Goal: Task Accomplishment & Management: Use online tool/utility

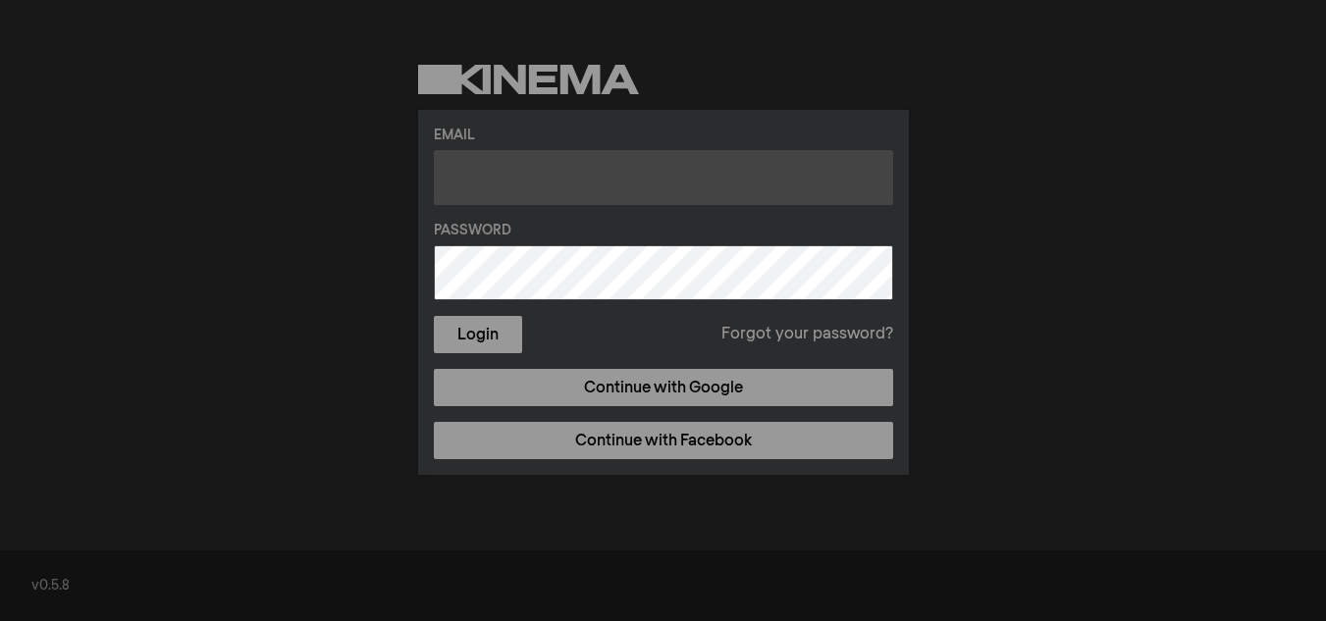
click at [579, 174] on input "text" at bounding box center [663, 177] width 459 height 55
type input "[EMAIL_ADDRESS][DOMAIN_NAME]"
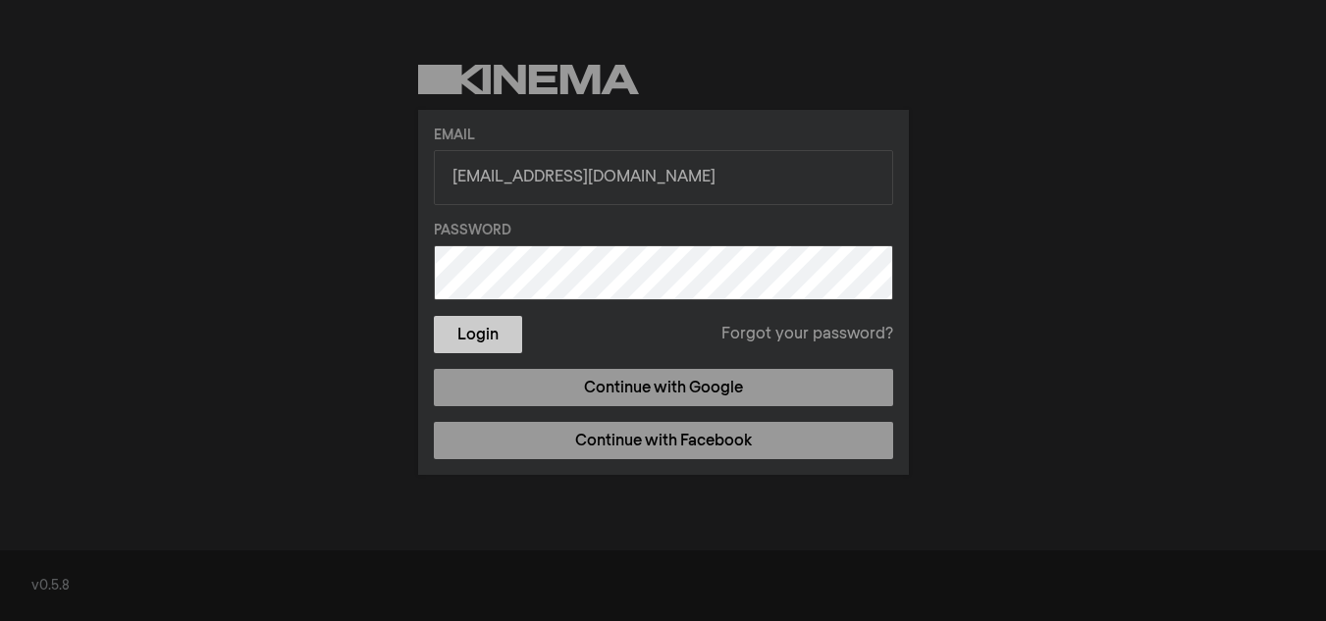
click at [465, 322] on button "Login" at bounding box center [478, 334] width 88 height 37
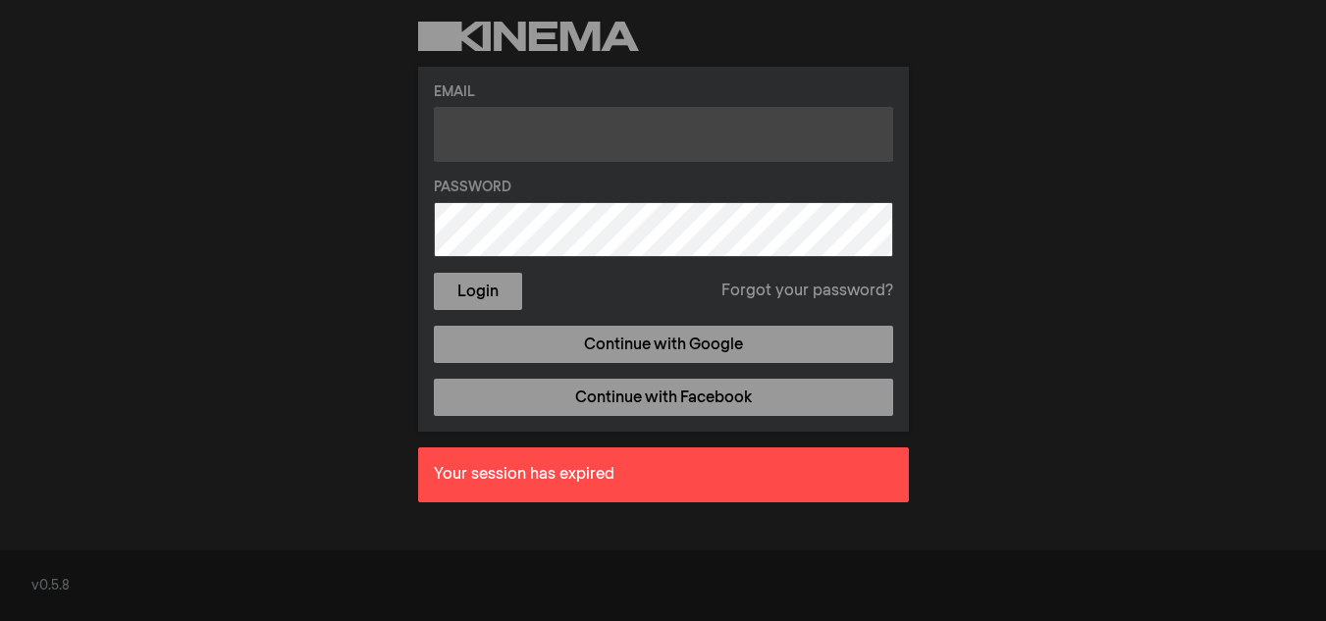
click at [500, 139] on input "text" at bounding box center [663, 134] width 459 height 55
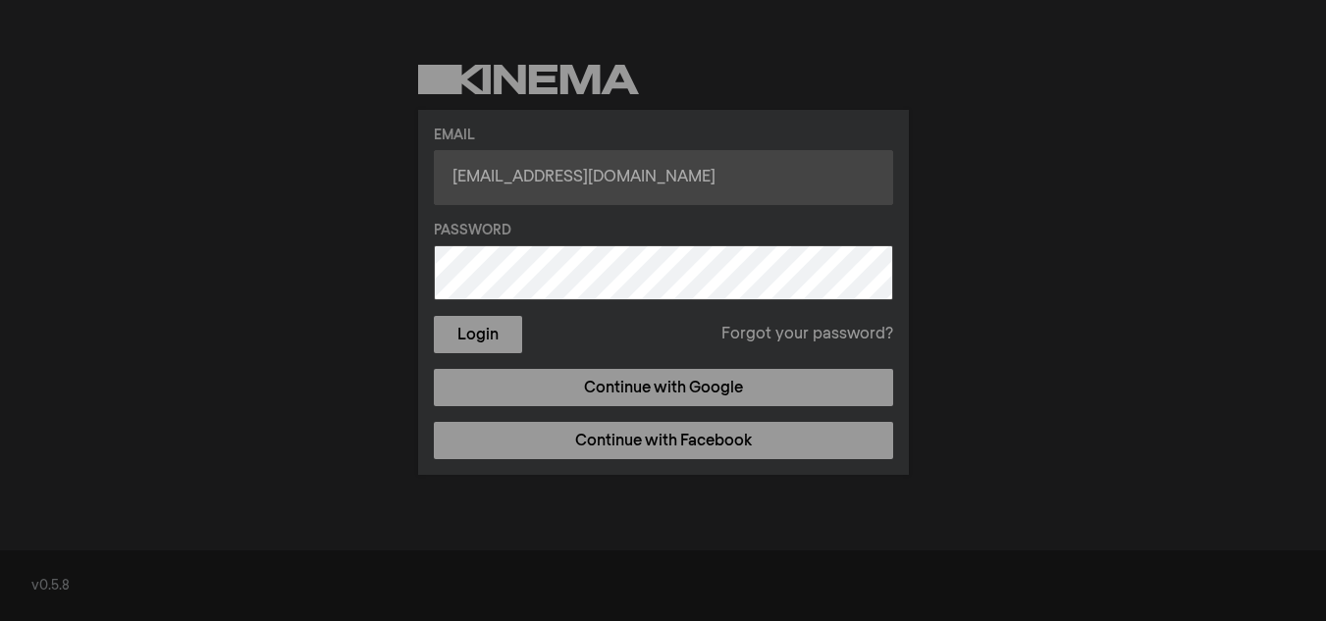
type input "[EMAIL_ADDRESS][DOMAIN_NAME]"
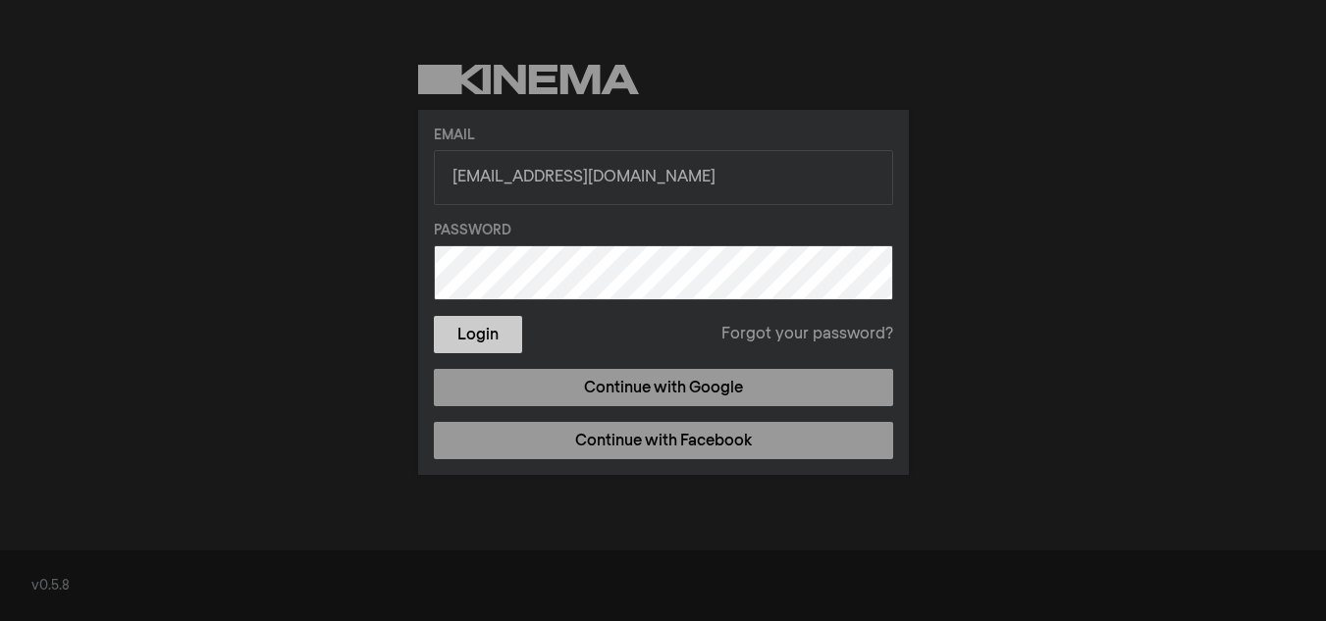
click at [506, 334] on button "Login" at bounding box center [478, 334] width 88 height 37
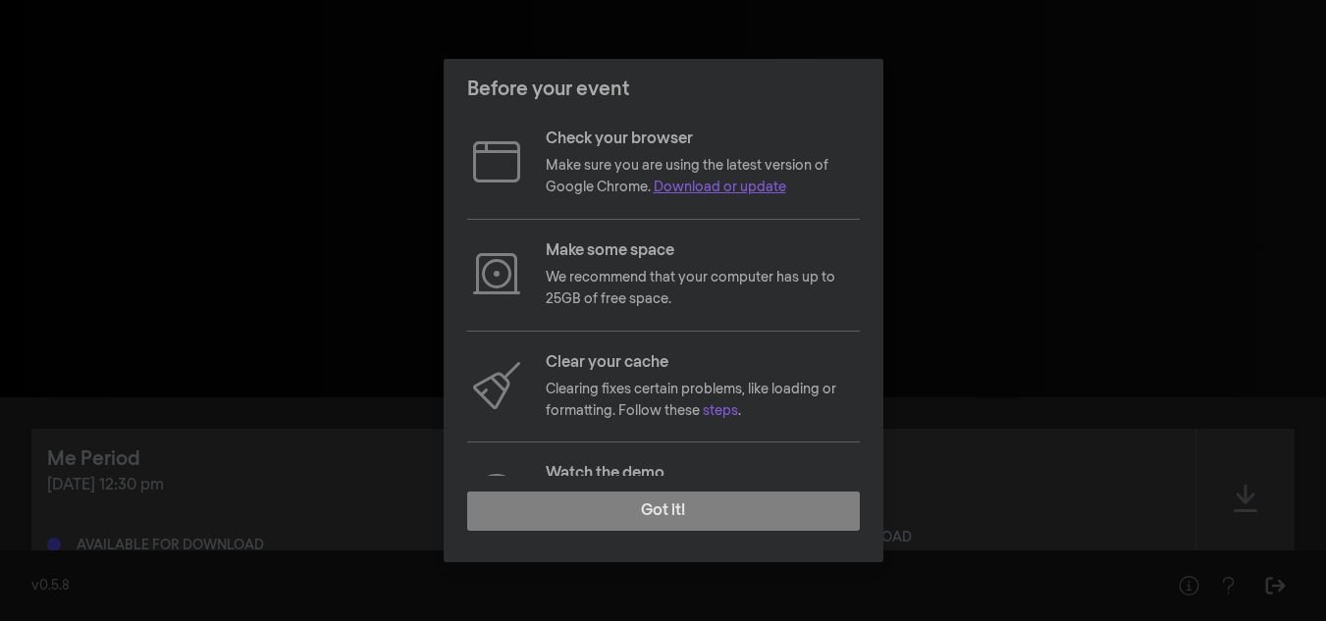
click at [726, 183] on link "Download or update" at bounding box center [720, 188] width 133 height 14
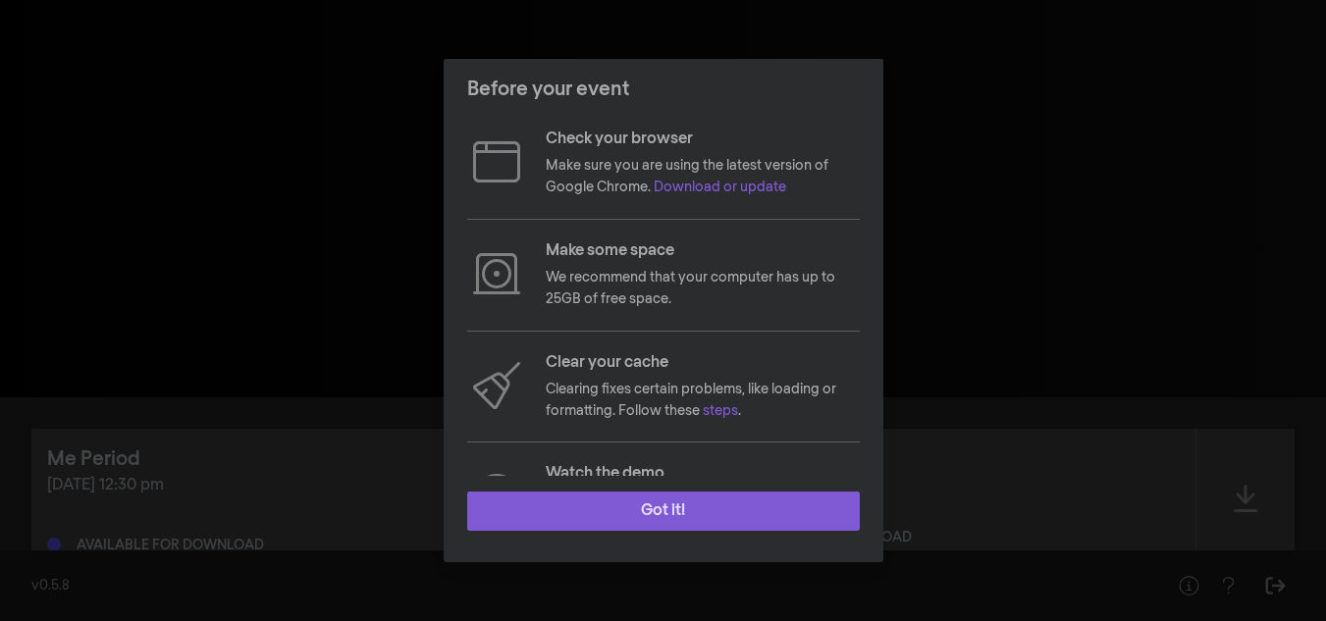
click at [718, 504] on button "Got it!" at bounding box center [663, 511] width 393 height 39
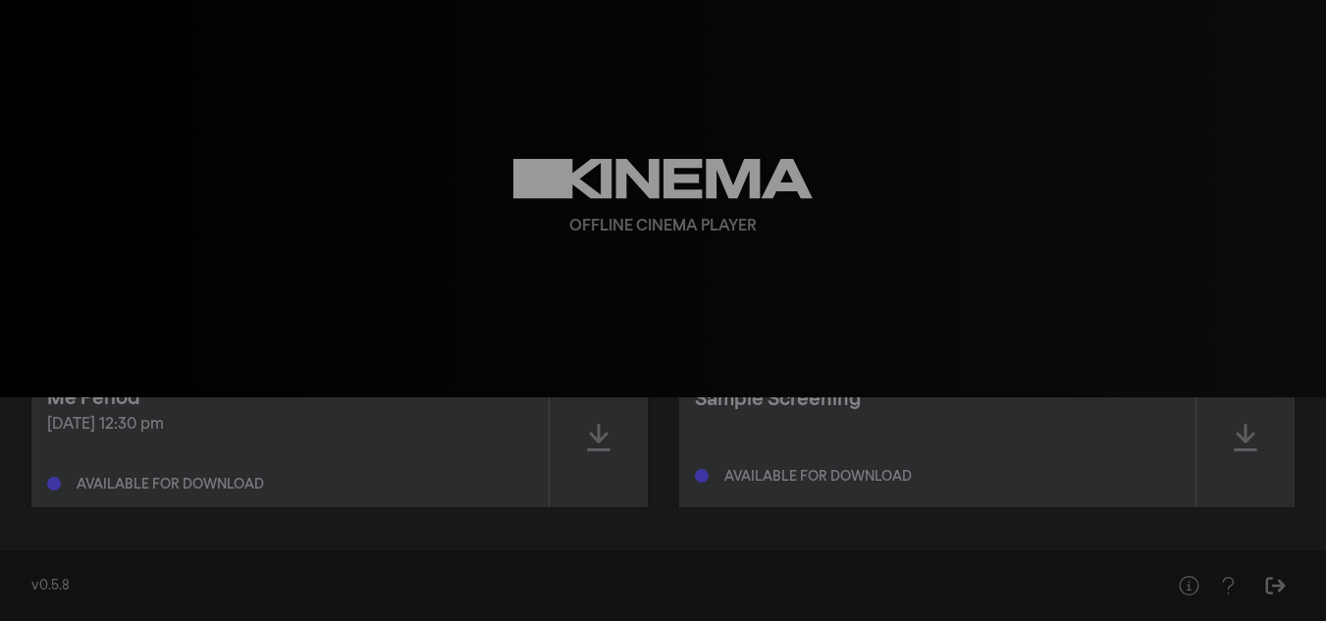
scroll to position [63, 0]
click at [602, 429] on icon at bounding box center [599, 435] width 24 height 31
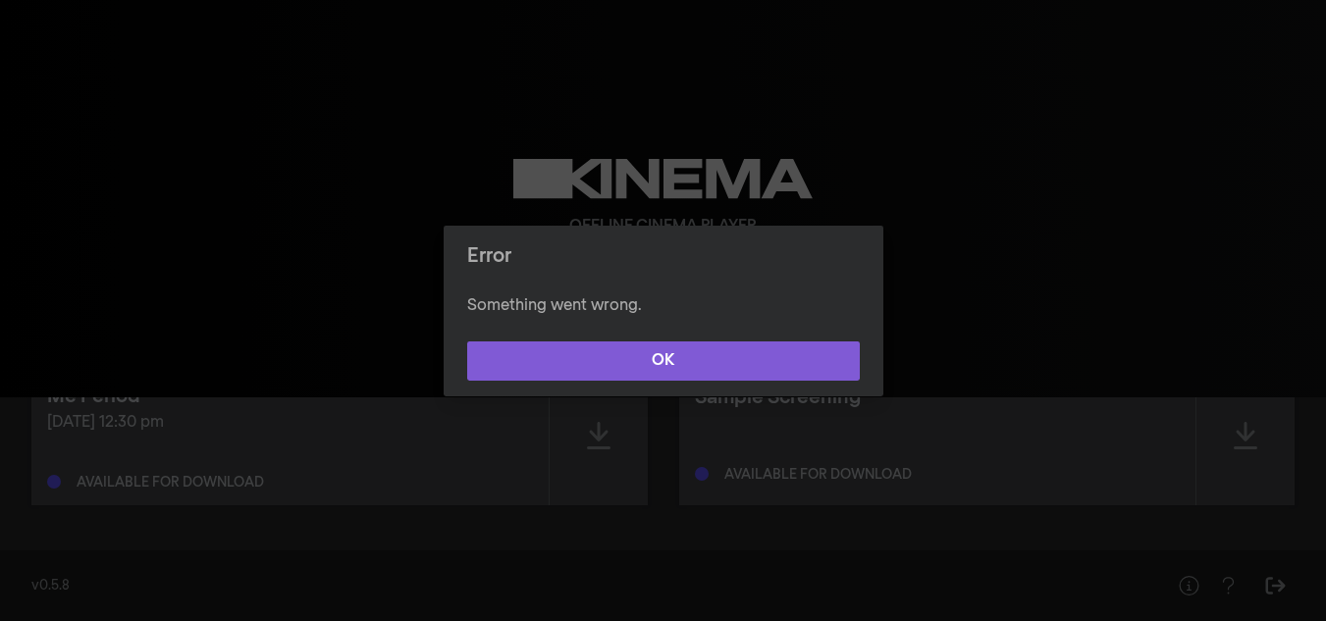
click at [697, 358] on button "OK" at bounding box center [663, 361] width 393 height 39
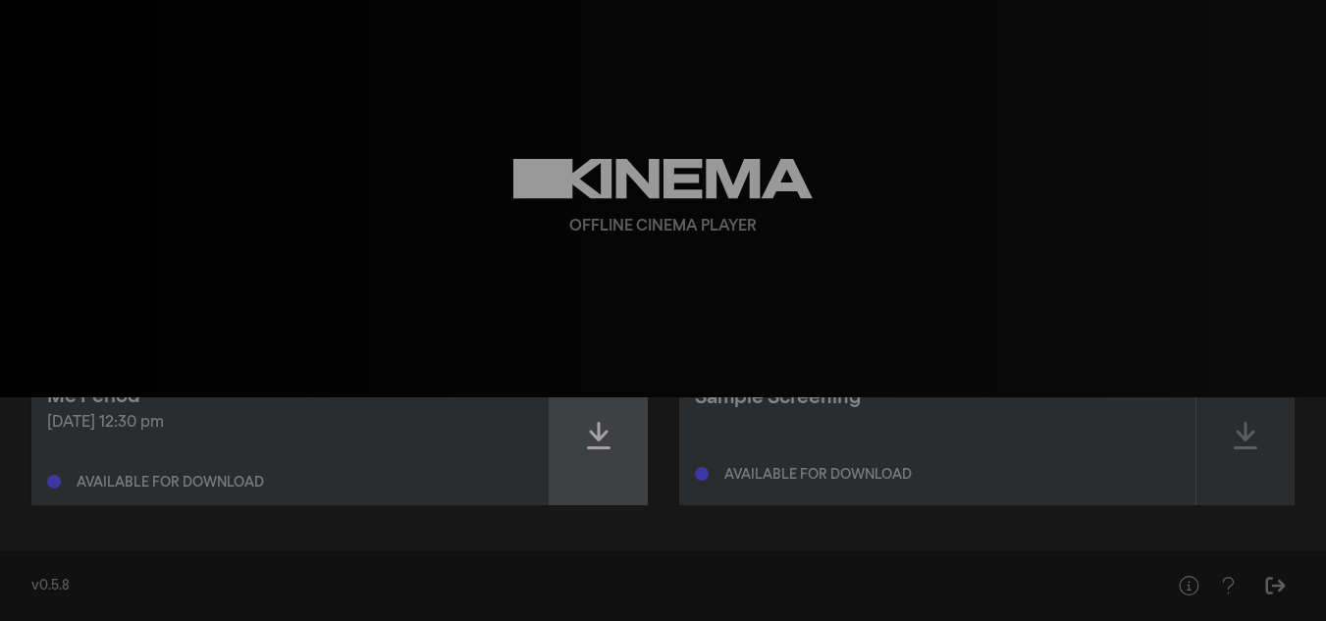
click at [600, 434] on icon at bounding box center [599, 435] width 24 height 27
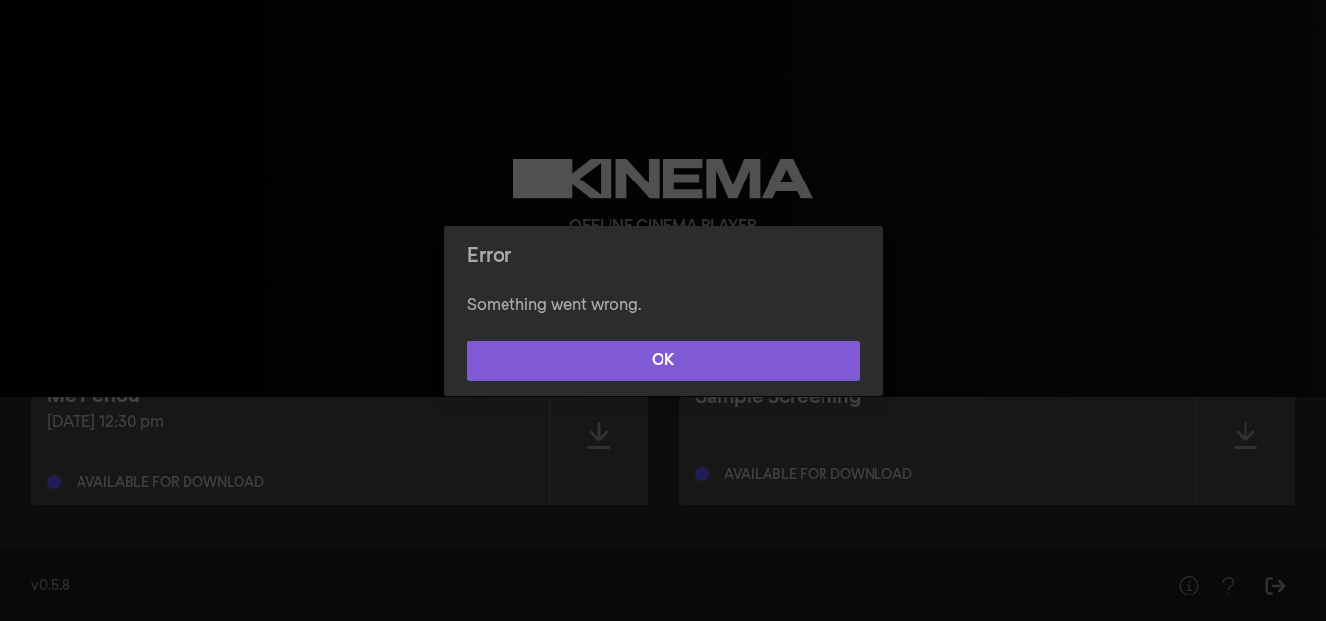
click at [690, 356] on button "OK" at bounding box center [663, 361] width 393 height 39
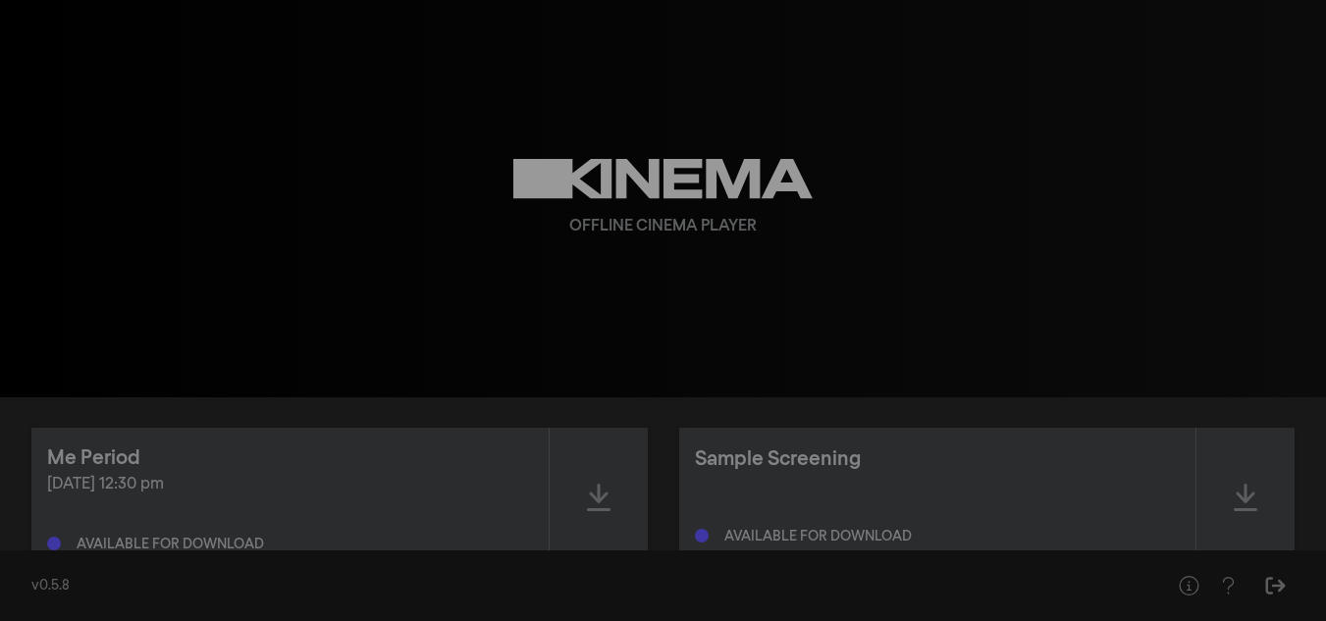
scroll to position [0, 0]
